Goal: Task Accomplishment & Management: Complete application form

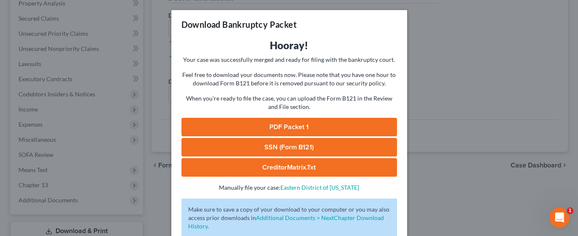
click at [294, 127] on link "PDF Packet 1" at bounding box center [290, 127] width 216 height 19
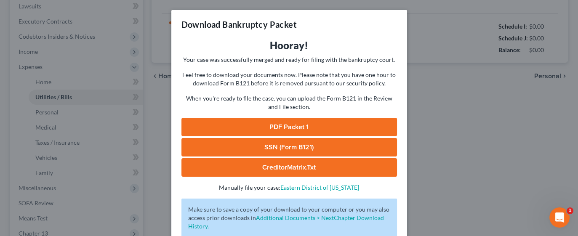
type input "186.00"
type input "0.00"
type input "118.98"
type input "130.00"
type input "140.00"
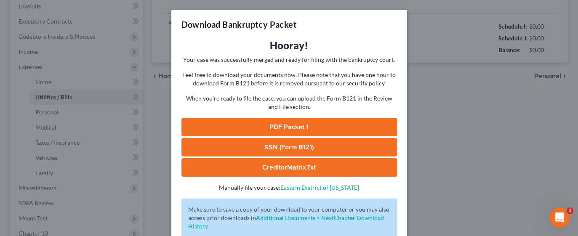
type input "0.00"
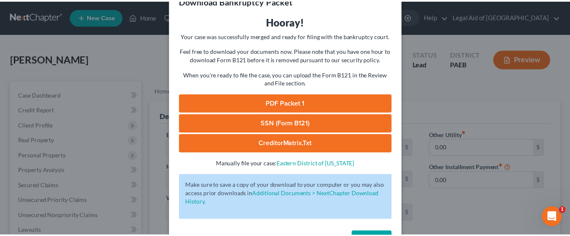
scroll to position [53, 0]
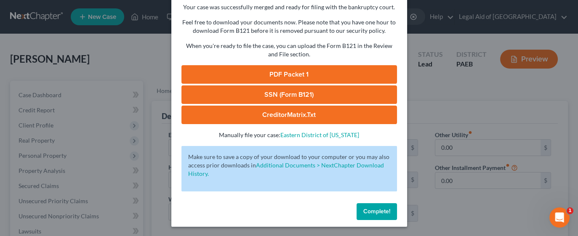
click at [377, 214] on span "Complete!" at bounding box center [376, 211] width 27 height 7
click at [381, 212] on span "Complete!" at bounding box center [376, 211] width 27 height 7
click at [366, 212] on span "Complete!" at bounding box center [376, 211] width 27 height 7
